Goal: Check status: Check status

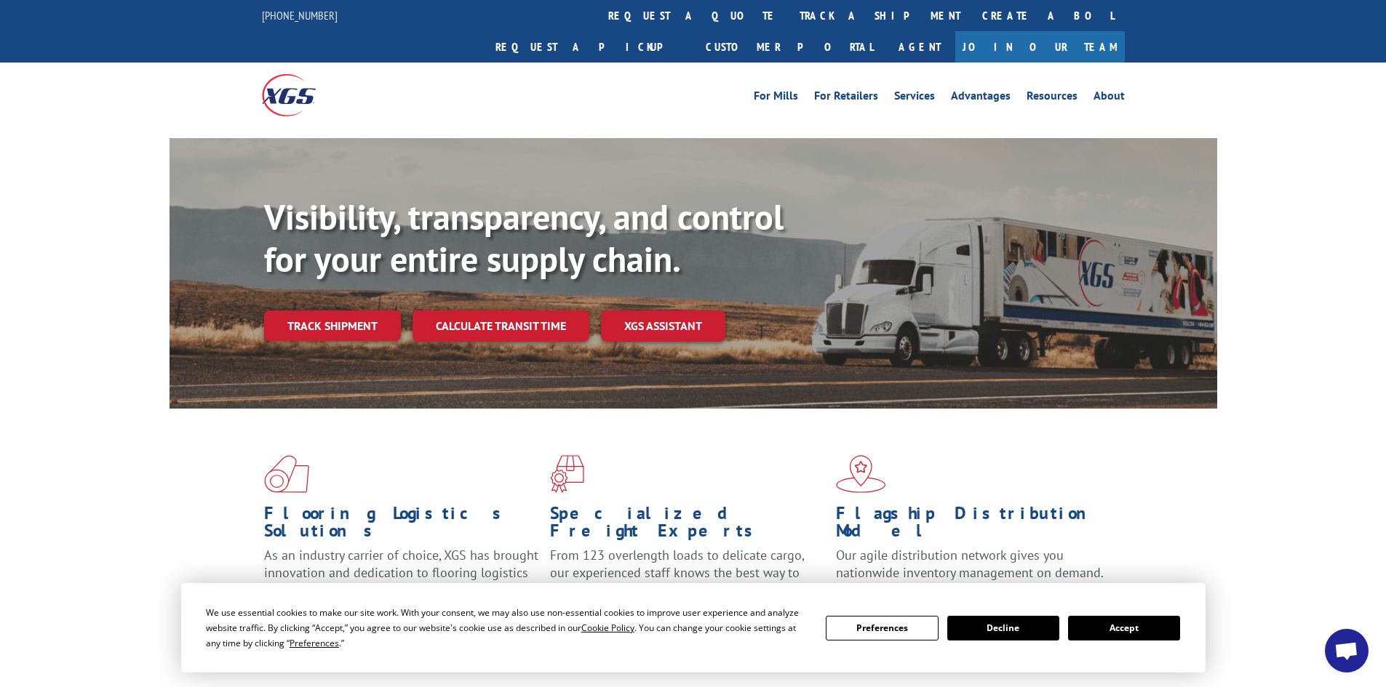
click at [1119, 631] on button "Accept" at bounding box center [1124, 628] width 112 height 25
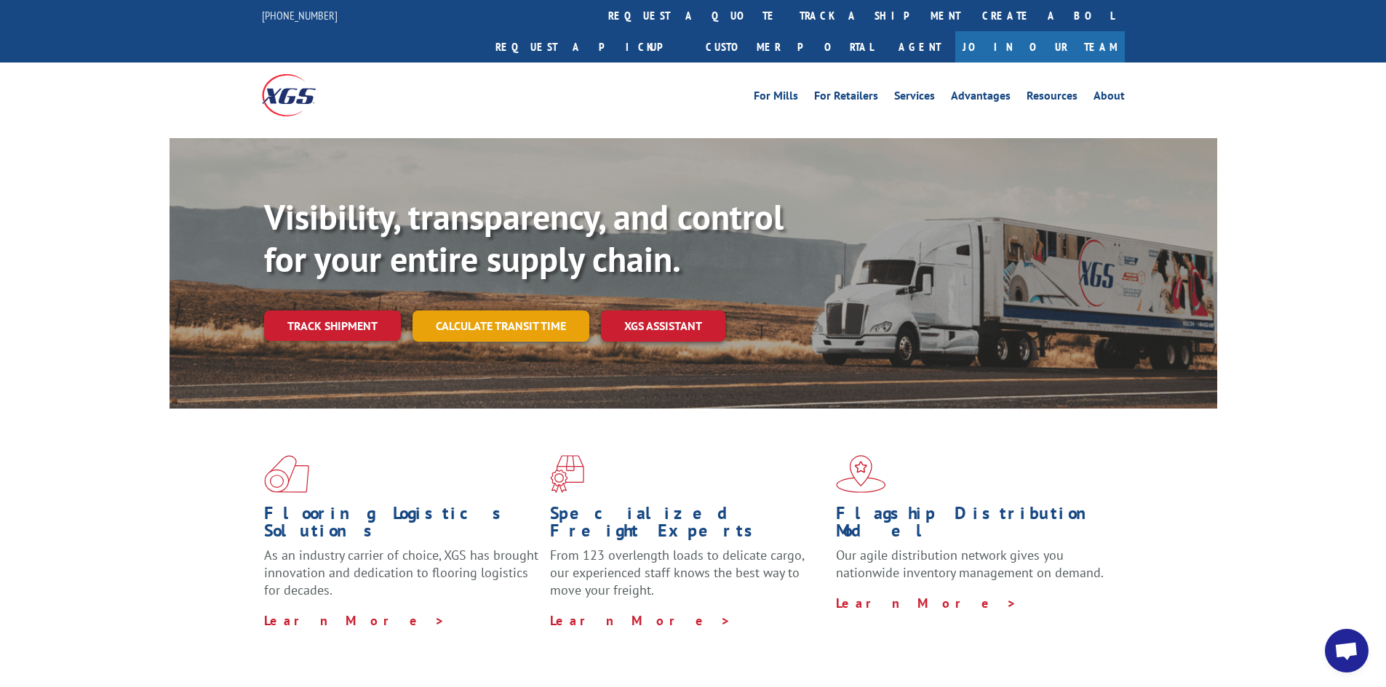
click at [530, 311] on link "Calculate transit time" at bounding box center [500, 326] width 177 height 31
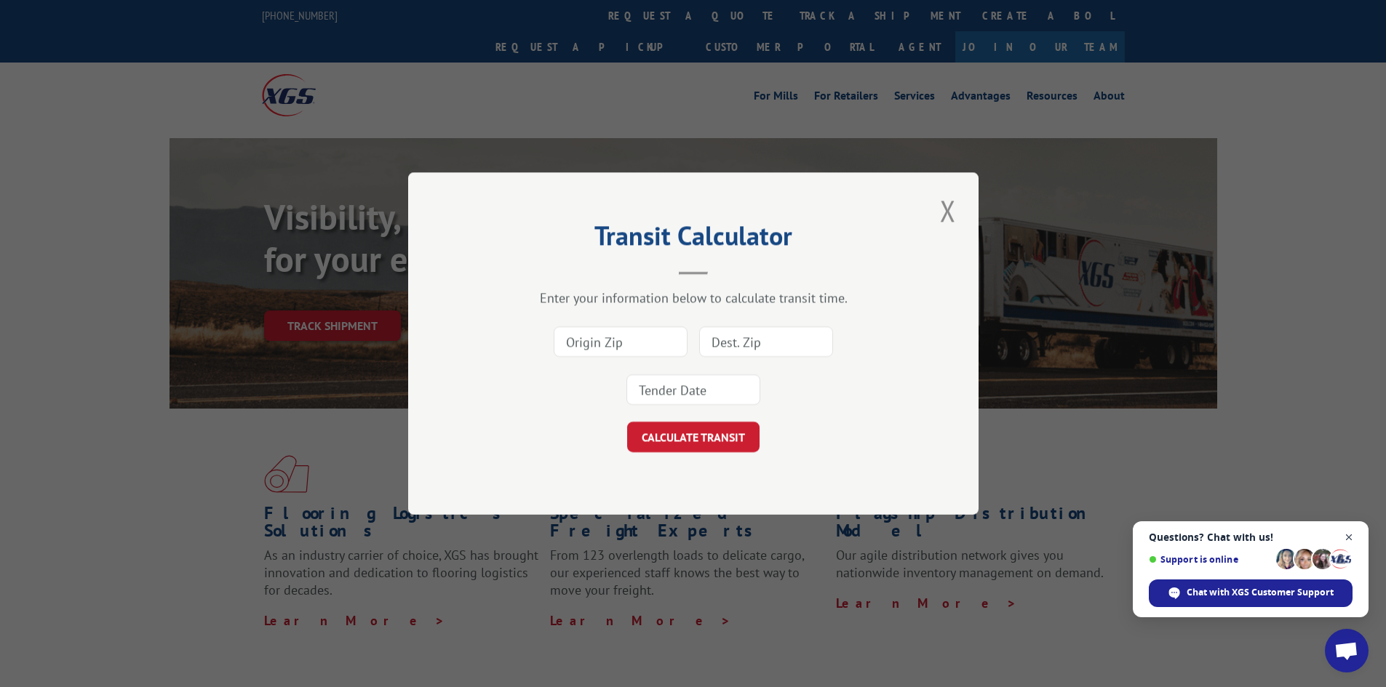
click at [1345, 537] on span "Open chat" at bounding box center [1349, 538] width 18 height 18
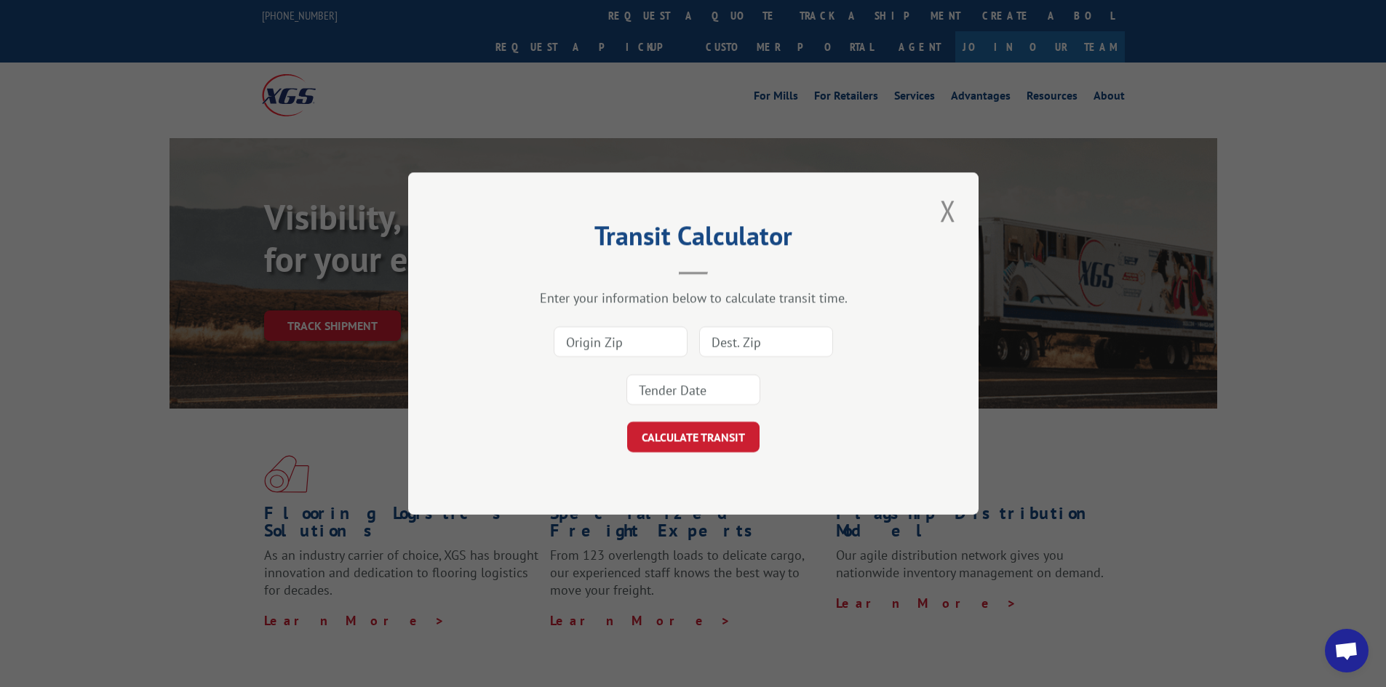
click at [946, 216] on button "Close modal" at bounding box center [947, 211] width 25 height 40
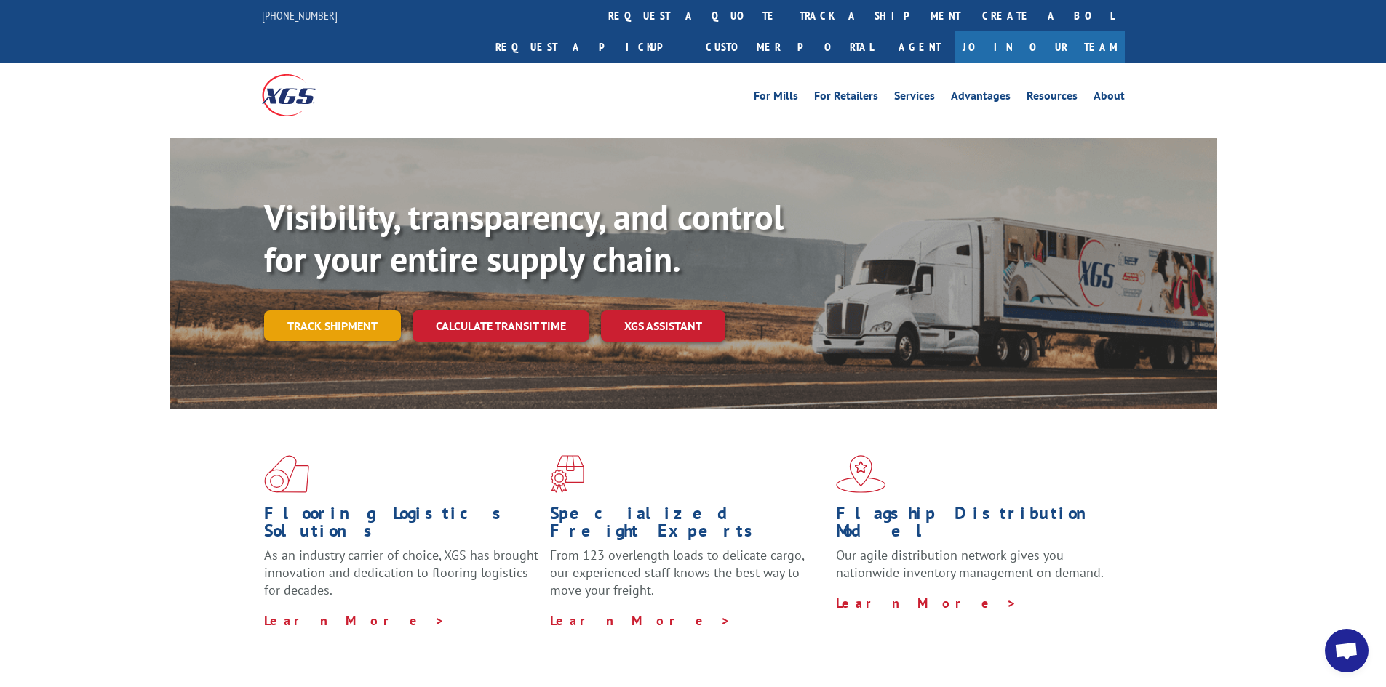
click at [302, 311] on link "Track shipment" at bounding box center [332, 326] width 137 height 31
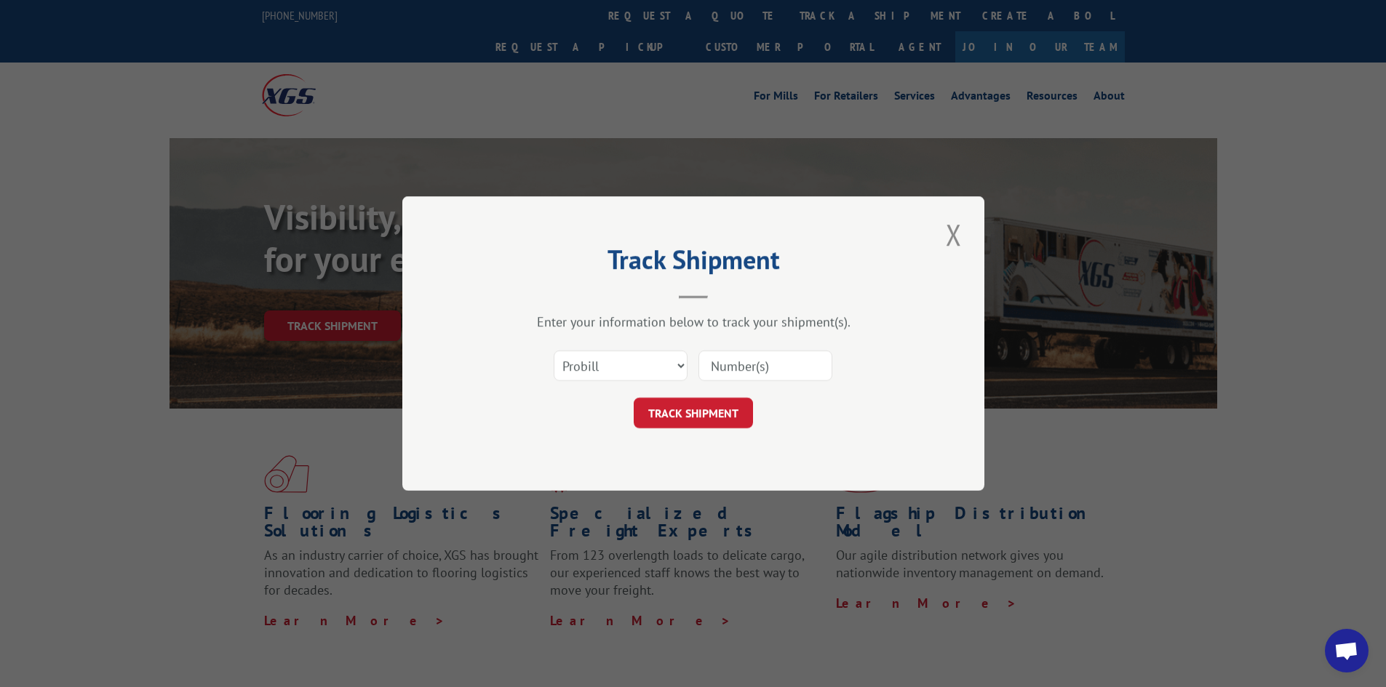
click at [741, 364] on input at bounding box center [765, 366] width 134 height 31
paste input "17224737"
type input "17224737"
click at [697, 415] on button "TRACK SHIPMENT" at bounding box center [693, 413] width 119 height 31
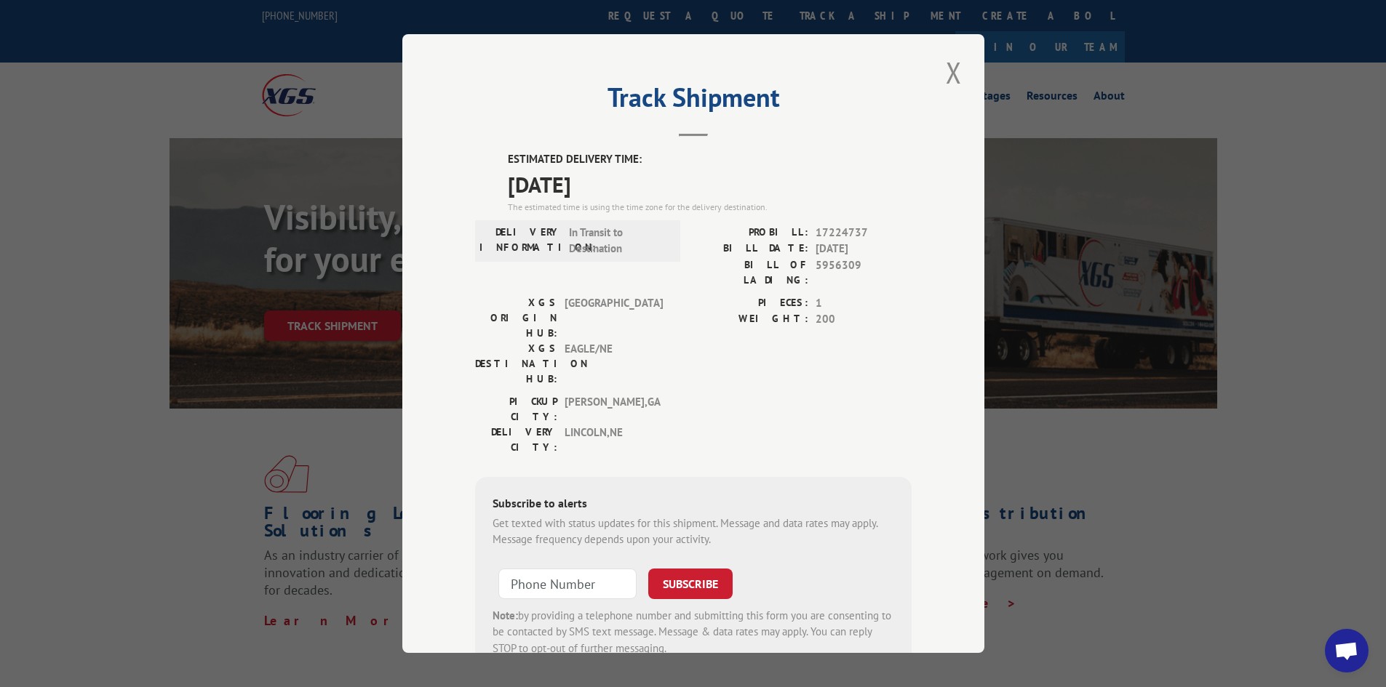
click at [261, 72] on div "Track Shipment ESTIMATED DELIVERY TIME: [DATE] The estimated time is using the …" at bounding box center [693, 343] width 1386 height 687
click at [946, 70] on button "Close modal" at bounding box center [953, 72] width 25 height 40
